Goal: Find contact information: Find contact information

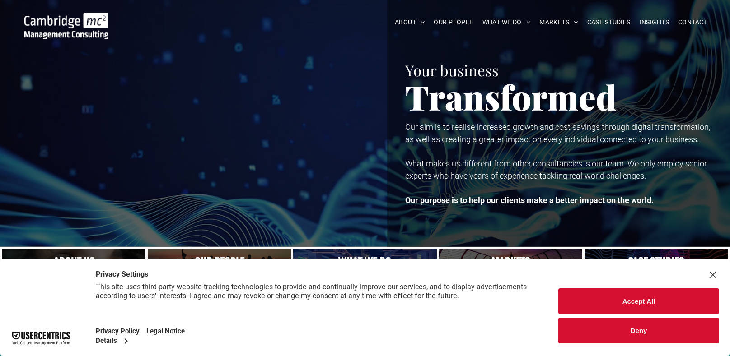
click at [586, 307] on button "Accept All" at bounding box center [638, 302] width 161 height 26
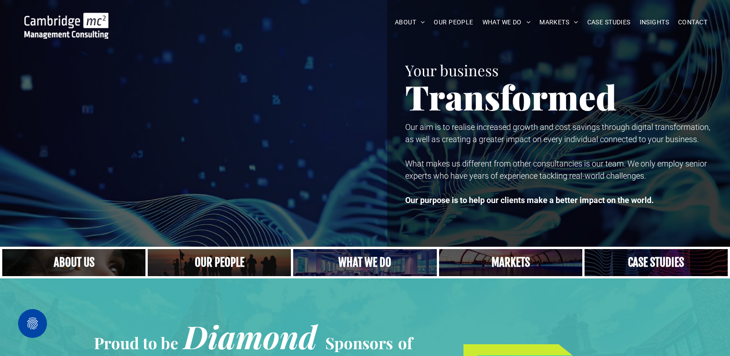
click at [217, 261] on link "A crowd in silhouette at sunset, on a rise or lookout point" at bounding box center [220, 262] width 152 height 29
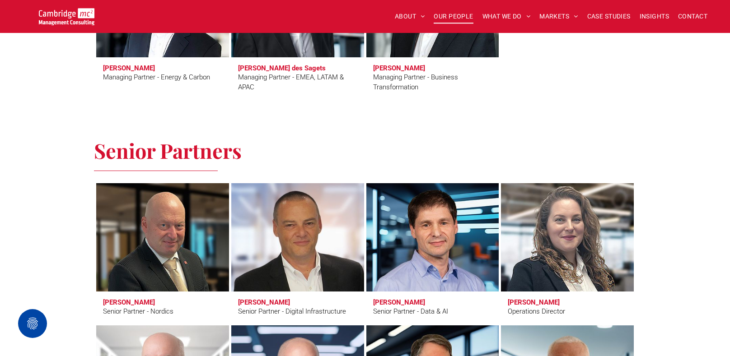
scroll to position [1049, 0]
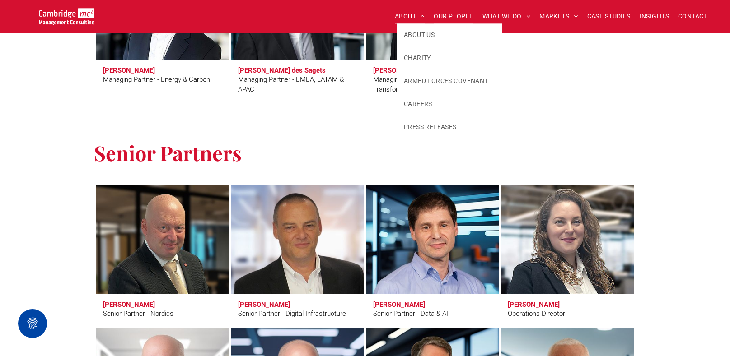
click at [404, 16] on span "ABOUT" at bounding box center [410, 16] width 30 height 14
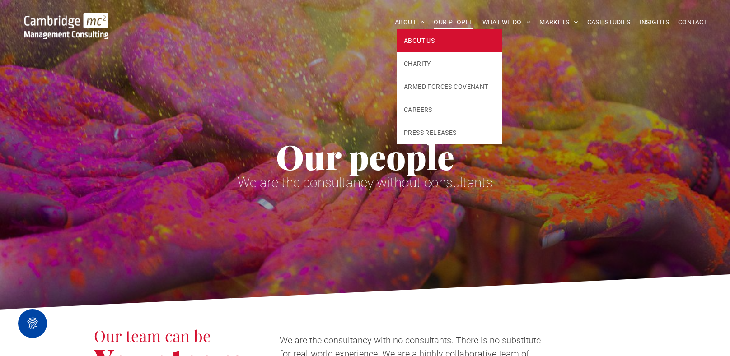
click at [413, 41] on span "ABOUT US" at bounding box center [419, 40] width 31 height 9
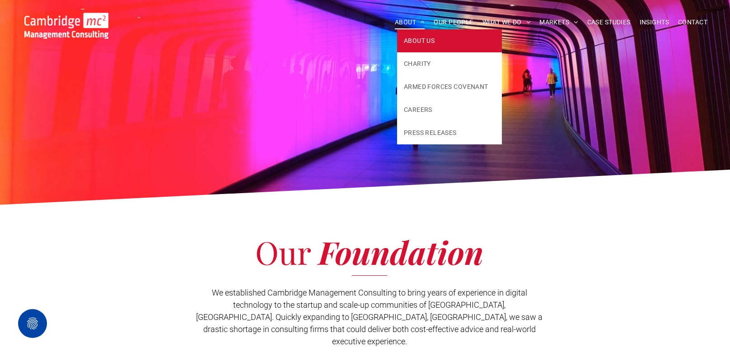
click at [401, 29] on link "ABOUT US" at bounding box center [449, 40] width 105 height 23
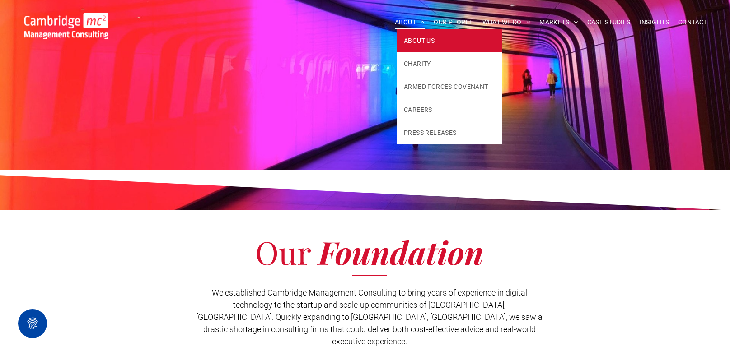
click at [404, 19] on span "ABOUT" at bounding box center [410, 22] width 30 height 14
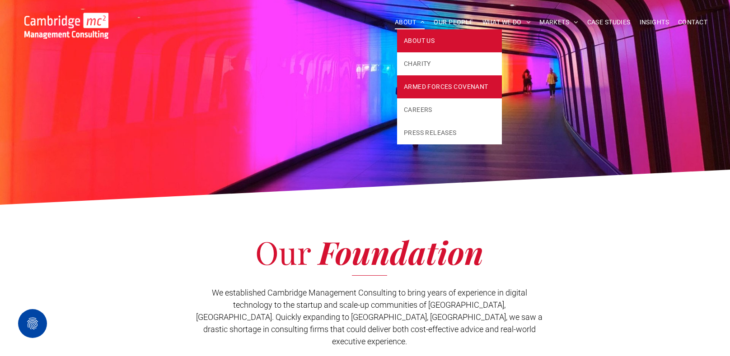
click at [447, 85] on span "ARMED FORCES COVENANT" at bounding box center [446, 86] width 84 height 9
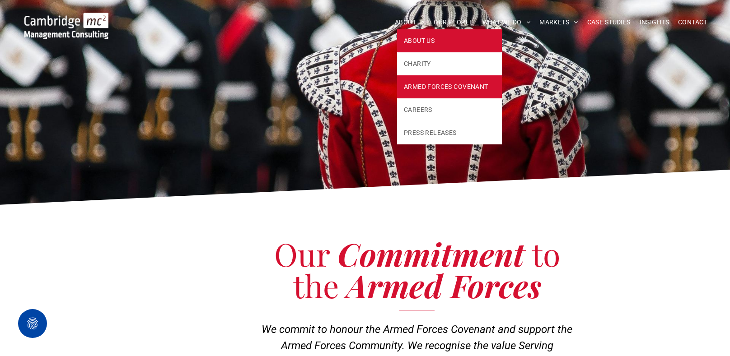
click at [424, 36] on span "ABOUT US" at bounding box center [419, 40] width 31 height 9
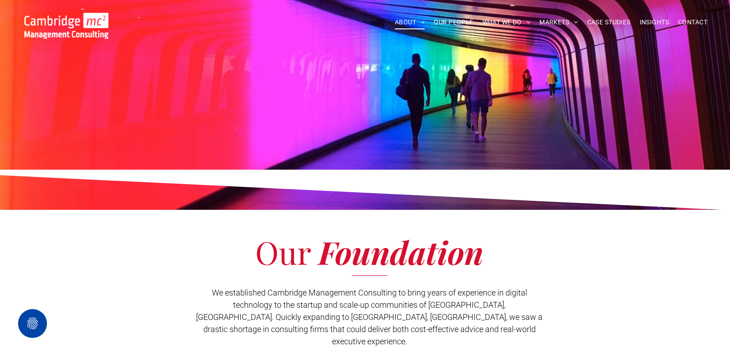
click at [688, 18] on span "CONTACT" at bounding box center [692, 22] width 29 height 14
